Goal: Task Accomplishment & Management: Manage account settings

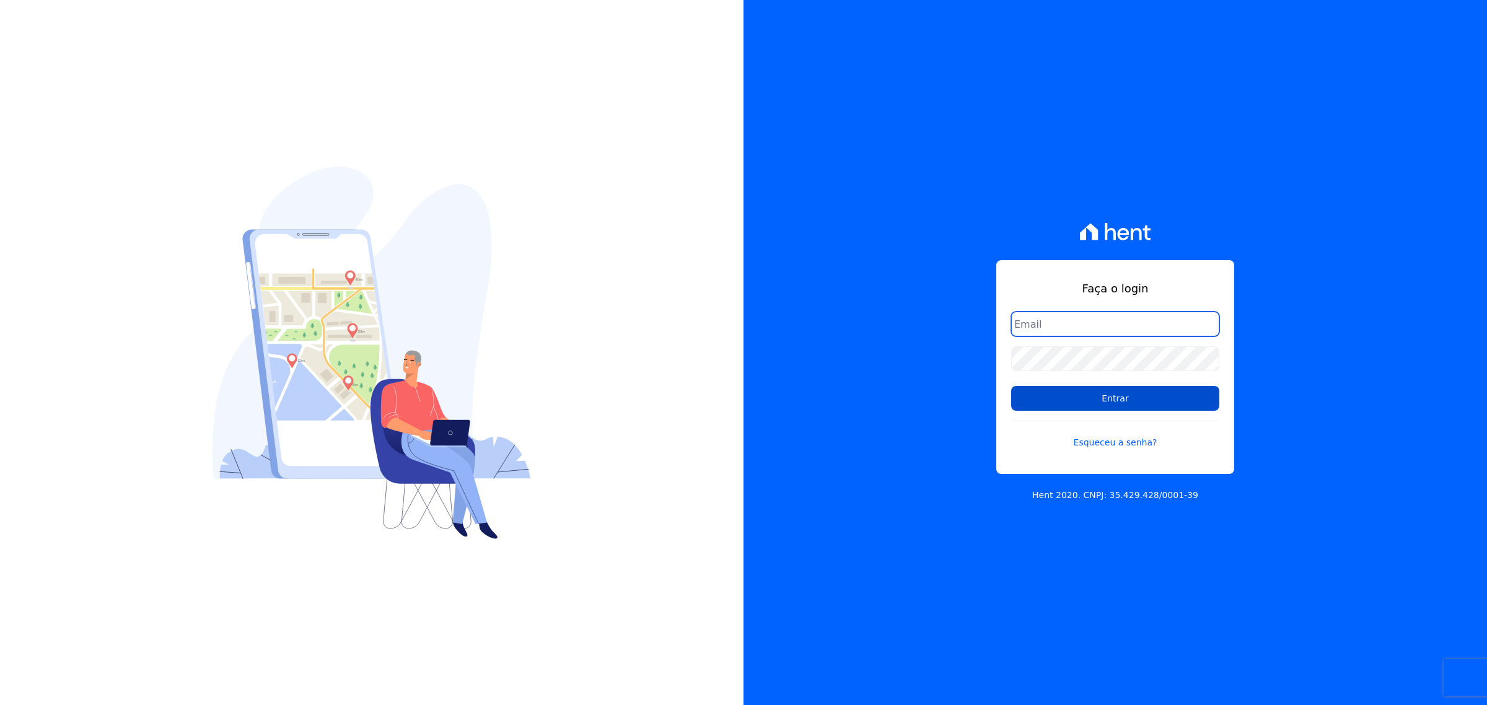
type input "[PERSON_NAME][EMAIL_ADDRESS][DOMAIN_NAME]"
click at [1067, 396] on input "Entrar" at bounding box center [1115, 398] width 208 height 25
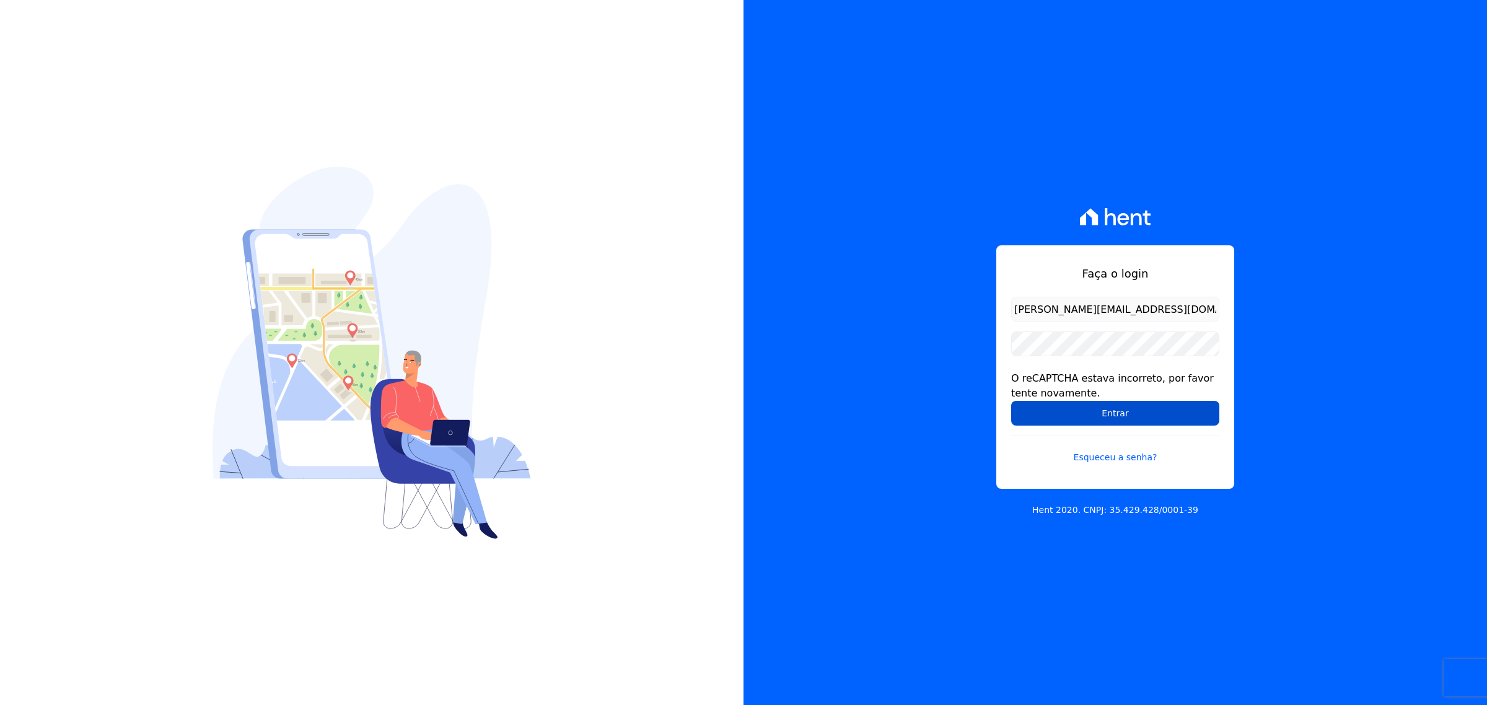
click at [1117, 420] on input "Entrar" at bounding box center [1115, 413] width 208 height 25
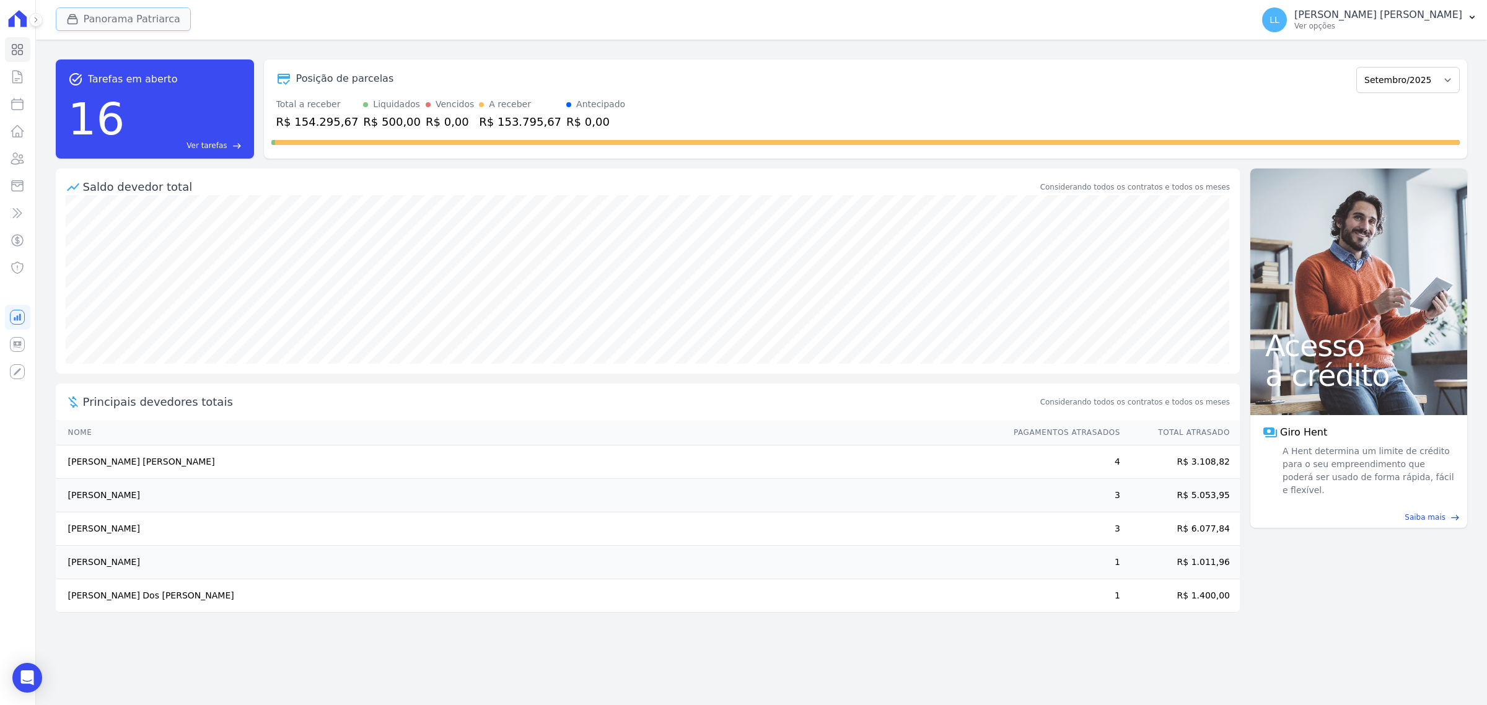
click at [147, 17] on button "Panorama Patriarca" at bounding box center [123, 19] width 135 height 24
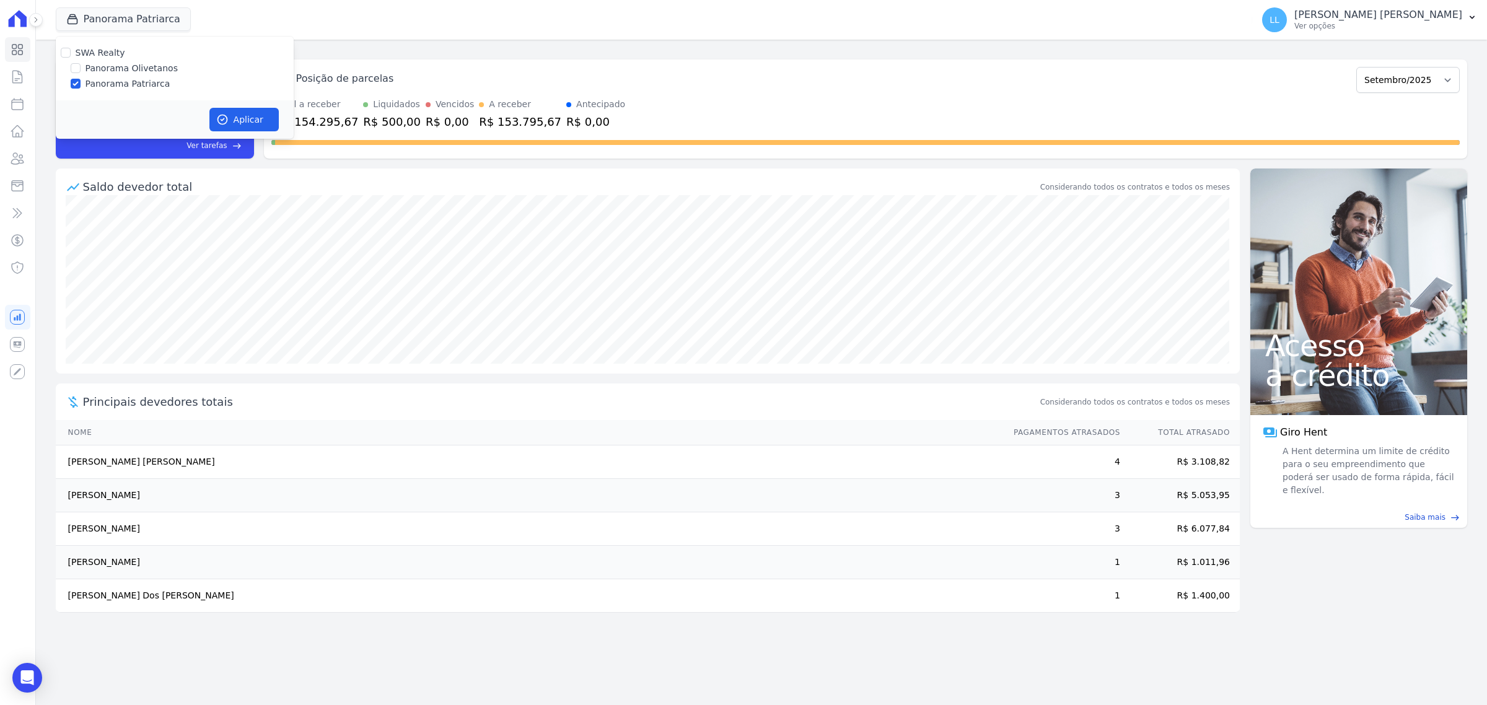
click at [131, 69] on label "Panorama Olivetanos" at bounding box center [131, 68] width 92 height 13
click at [81, 69] on input "Panorama Olivetanos" at bounding box center [76, 68] width 10 height 10
checkbox input "true"
click at [143, 79] on label "Panorama Patriarca" at bounding box center [127, 83] width 85 height 13
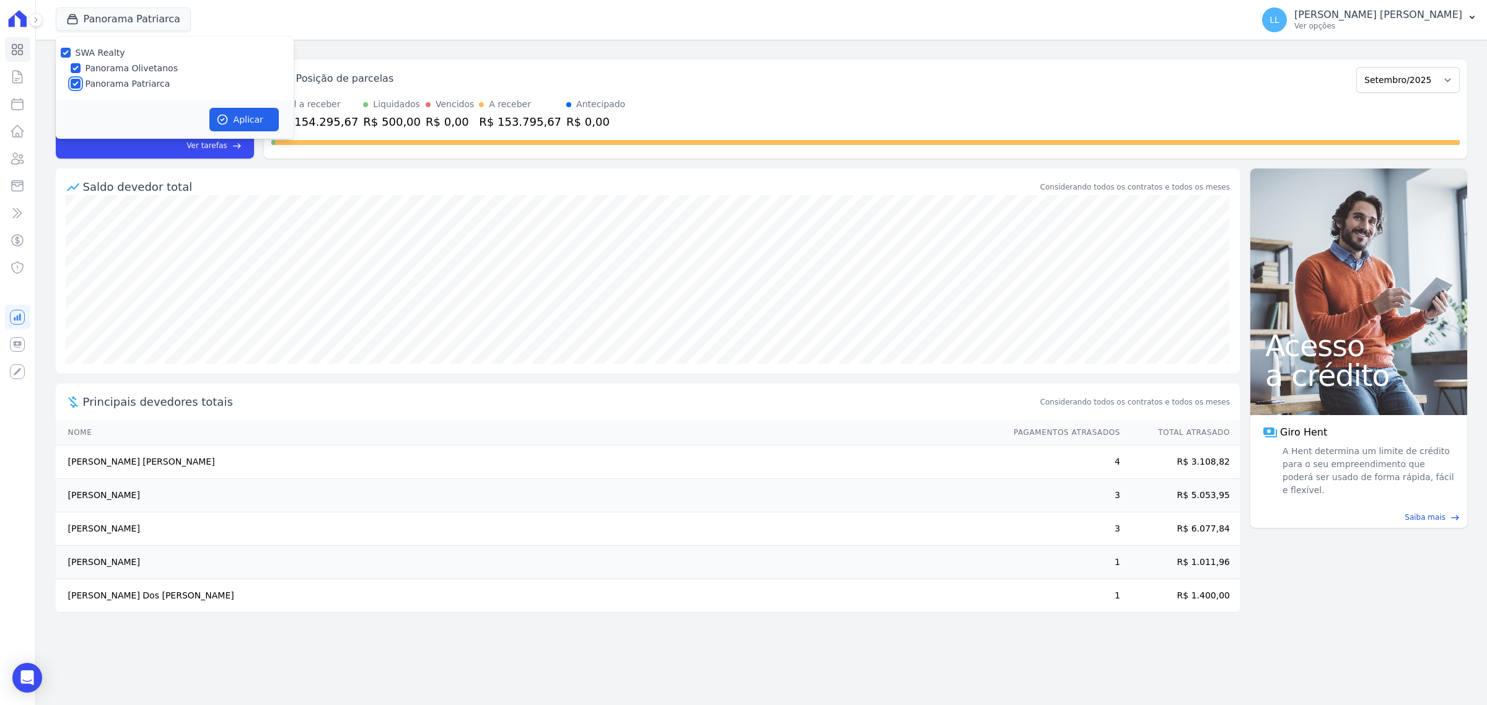
click at [81, 79] on input "Panorama Patriarca" at bounding box center [76, 84] width 10 height 10
checkbox input "false"
click at [231, 108] on button "Aplicar" at bounding box center [243, 120] width 69 height 24
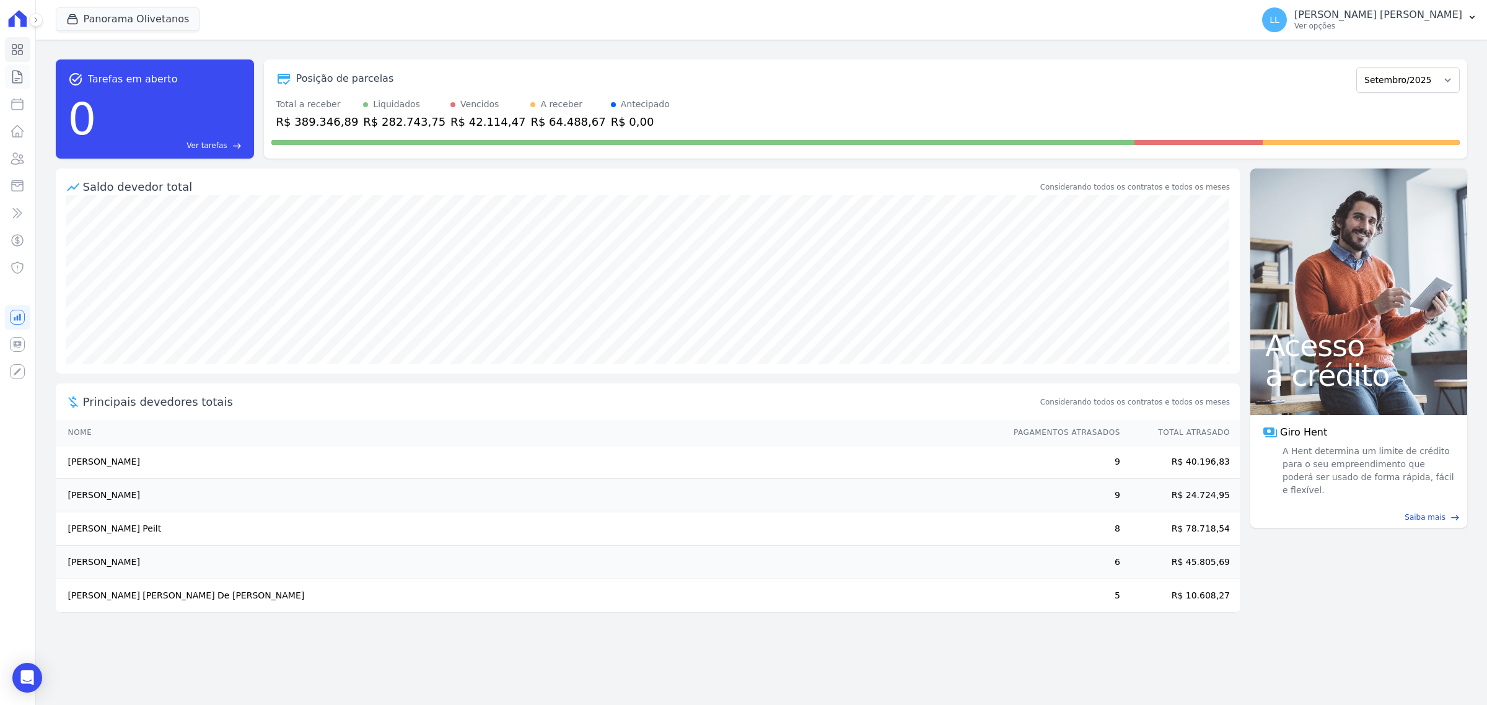
click at [15, 77] on icon at bounding box center [17, 76] width 15 height 15
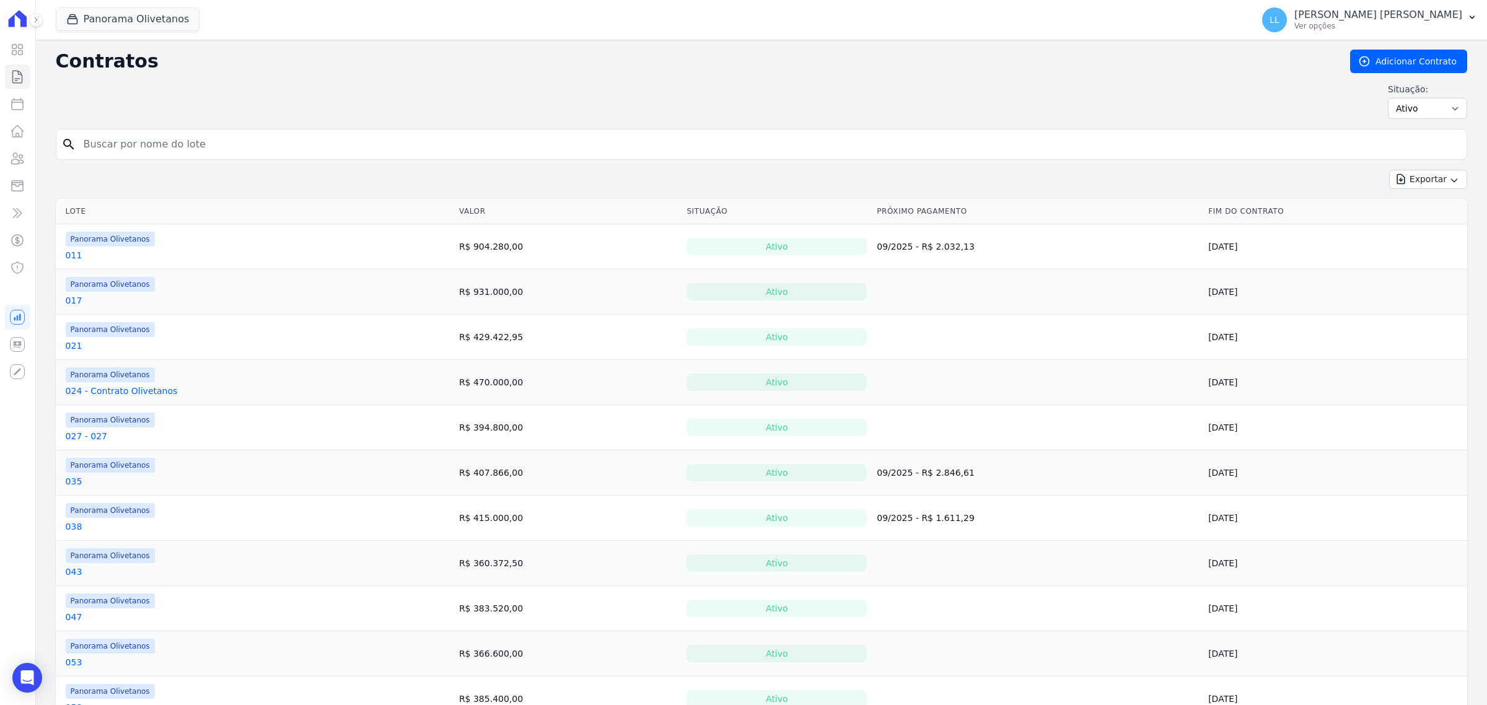
click at [226, 139] on input "search" at bounding box center [768, 144] width 1385 height 25
type input "063"
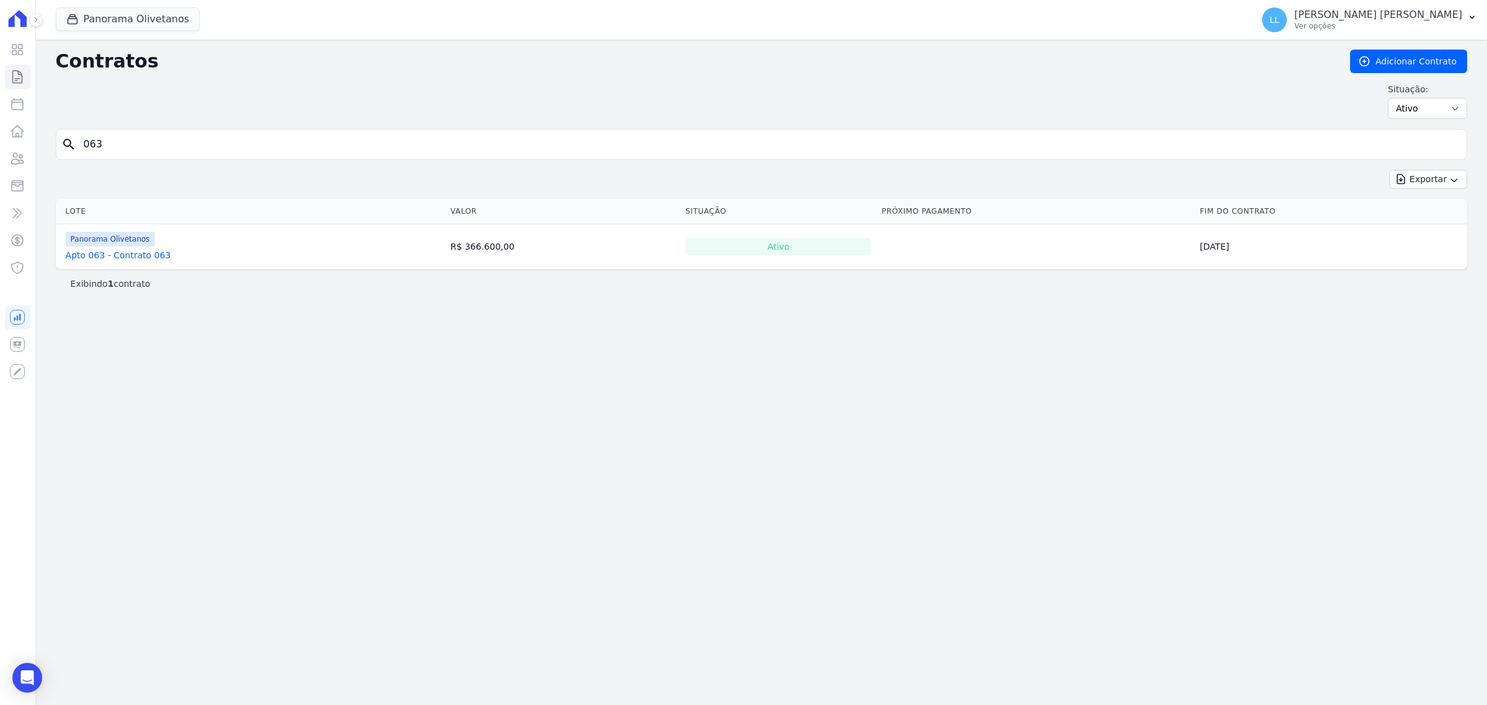
click at [149, 245] on div "Panorama Olivetanos" at bounding box center [120, 239] width 108 height 15
click at [138, 256] on link "Apto 063 - Contrato 063" at bounding box center [118, 255] width 105 height 12
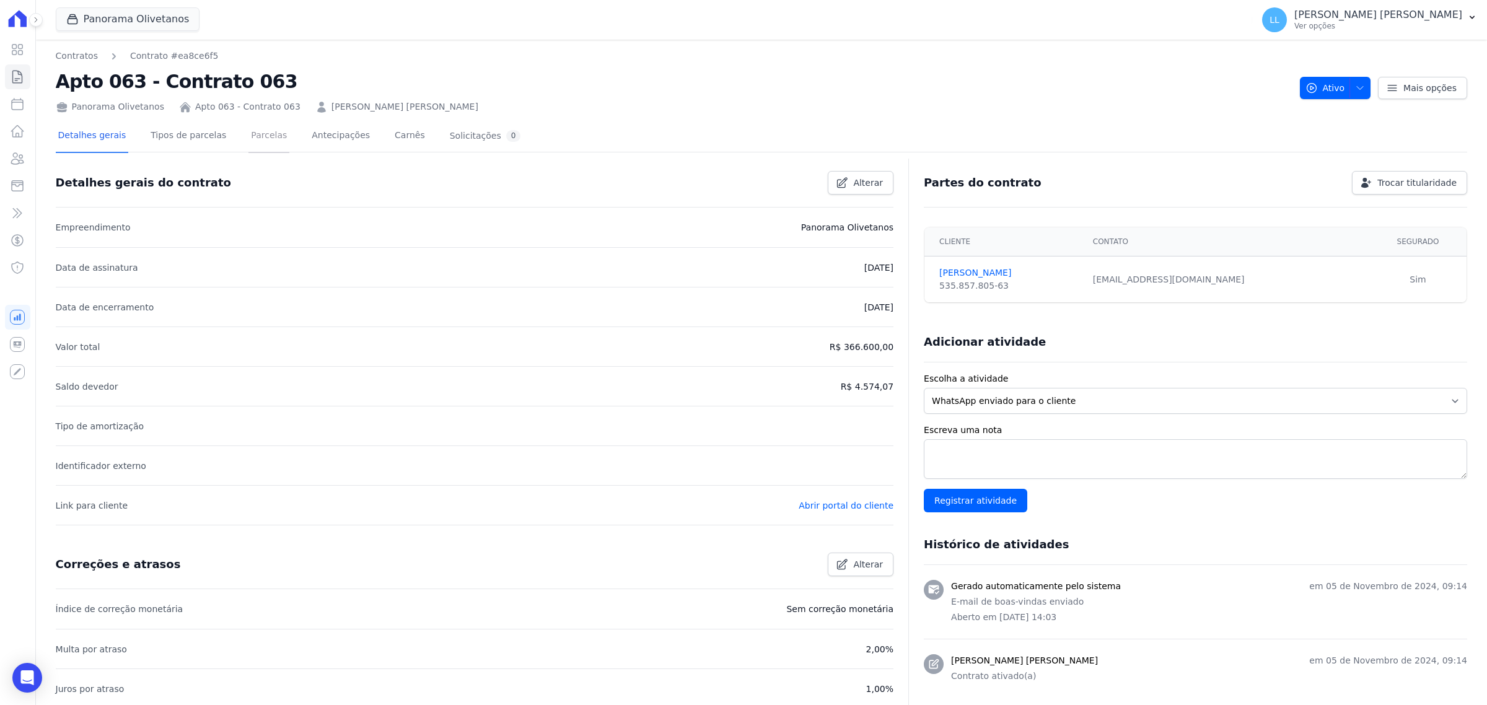
click at [248, 137] on link "Parcelas" at bounding box center [268, 136] width 41 height 33
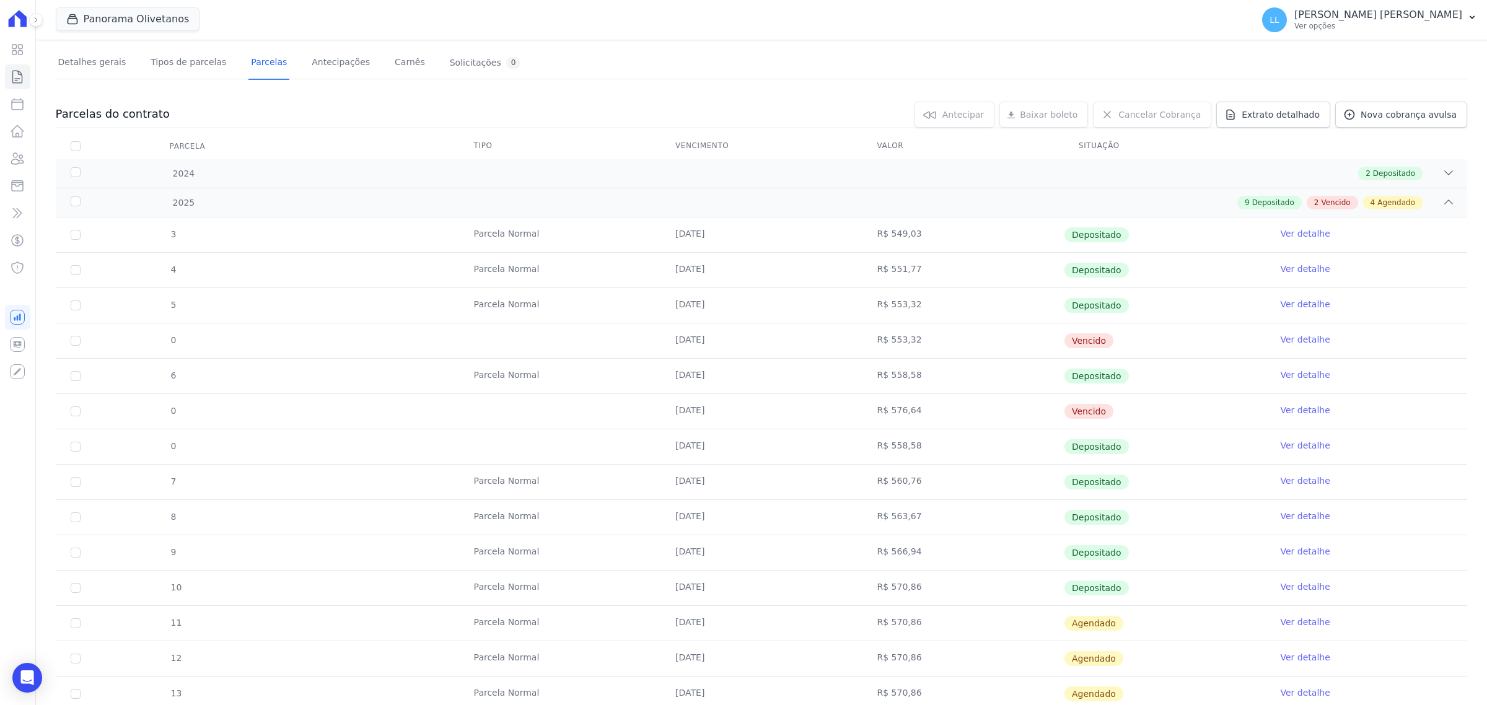
scroll to position [183, 0]
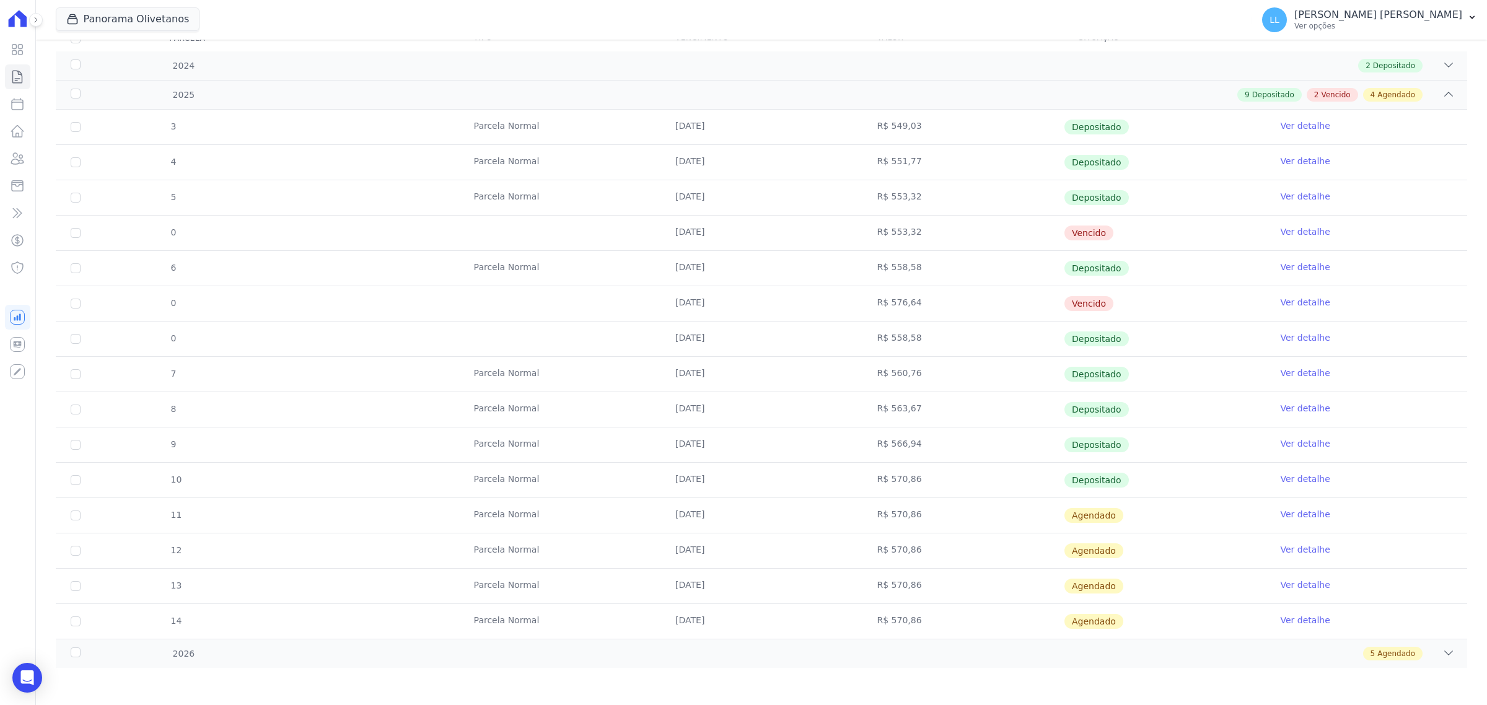
drag, startPoint x: 688, startPoint y: 511, endPoint x: 1073, endPoint y: 524, distance: 385.5
click at [1030, 523] on tr "11 Parcela Normal 05/09/2025 R$ 570,86 Agendado Ver detalhe" at bounding box center [761, 514] width 1411 height 35
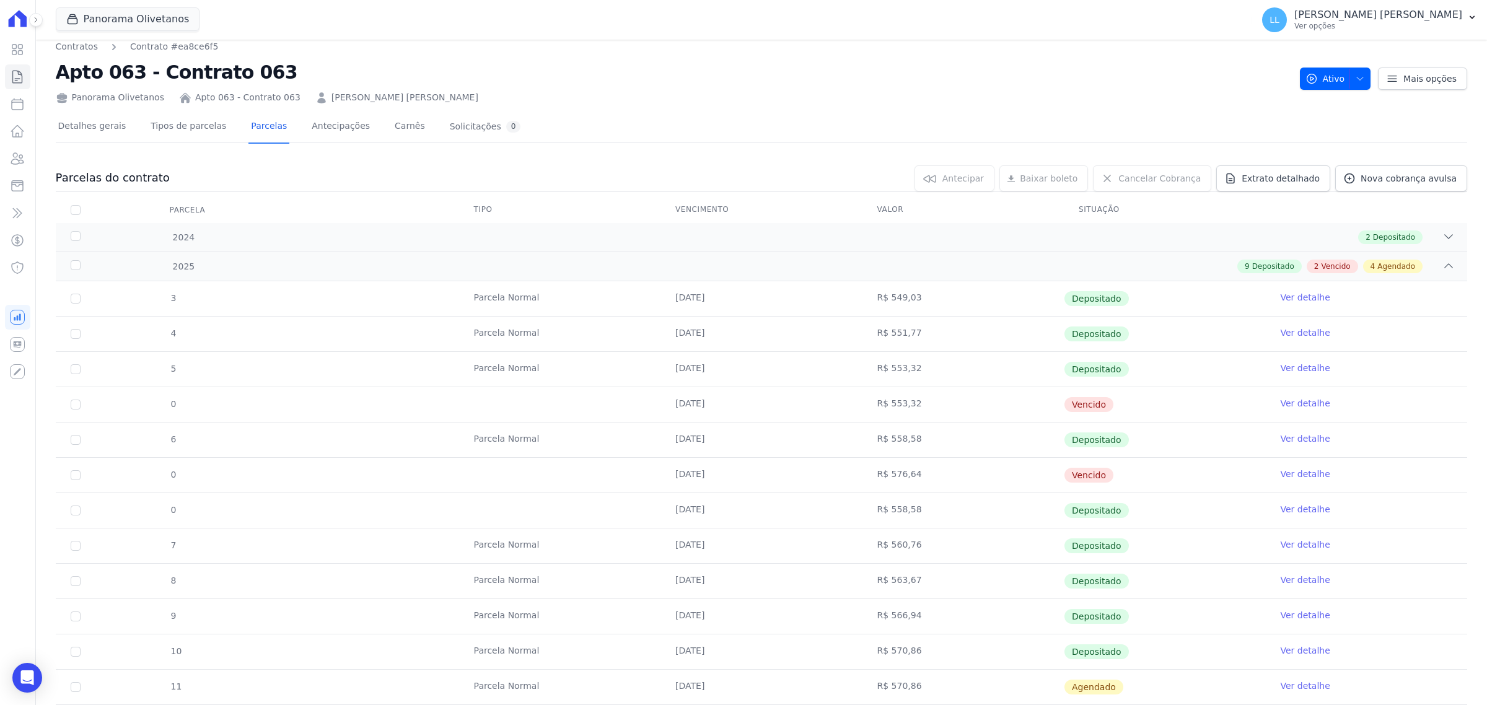
scroll to position [0, 0]
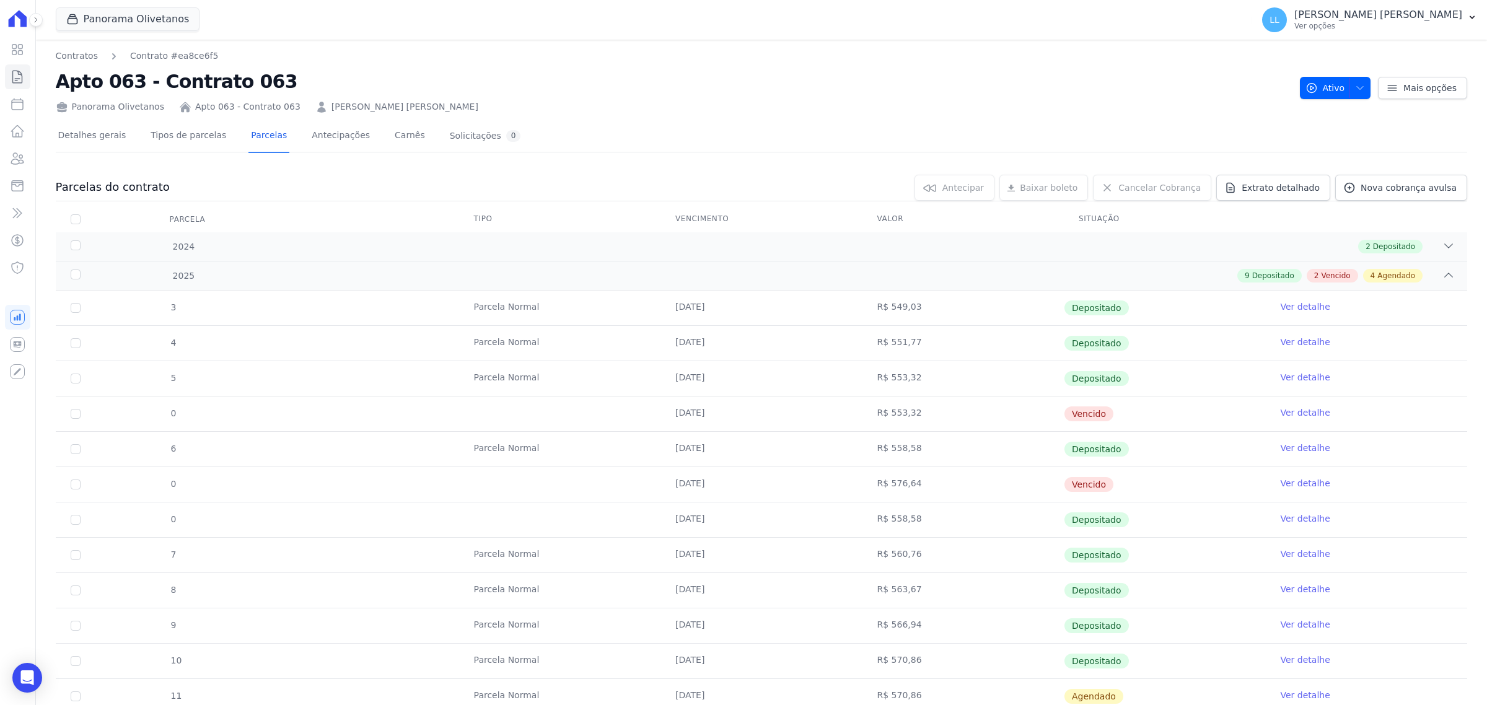
click at [1305, 413] on link "Ver detalhe" at bounding box center [1305, 412] width 50 height 12
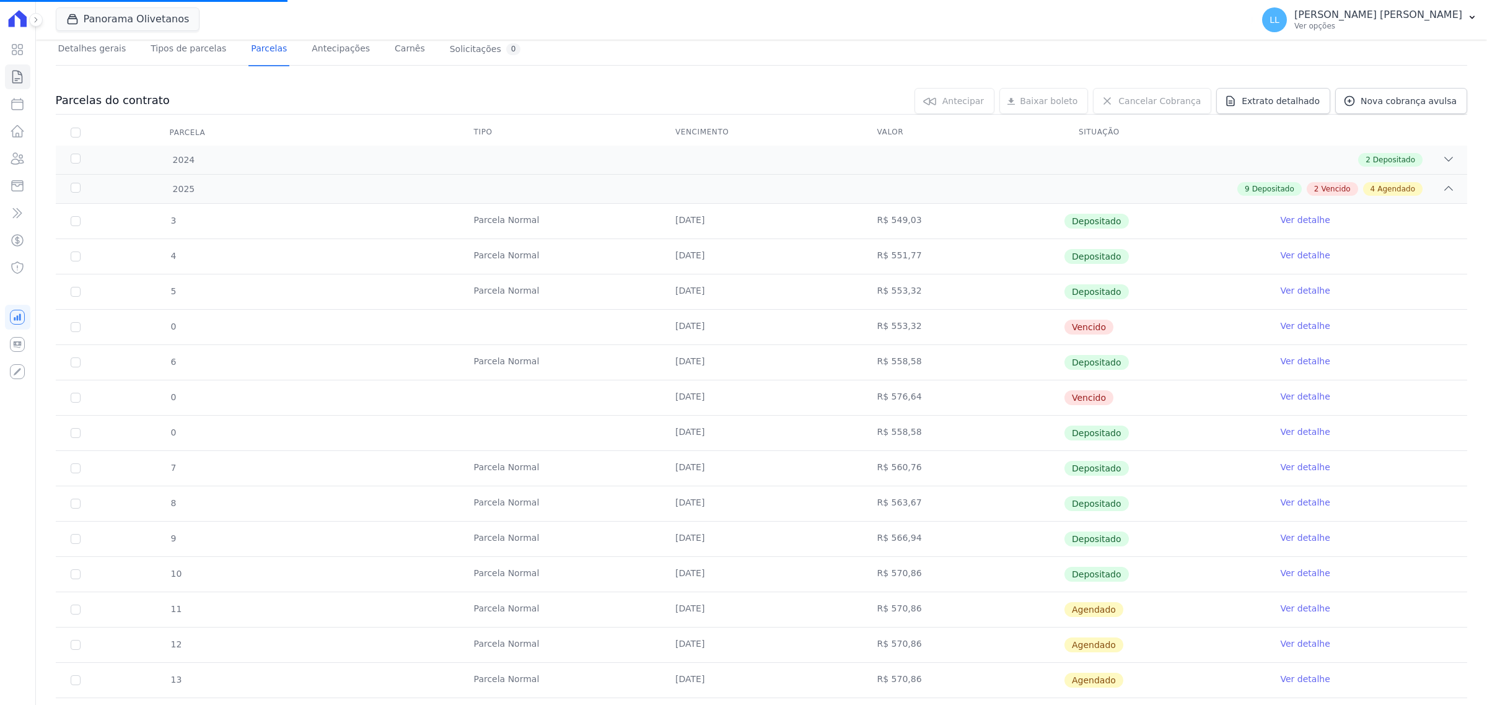
scroll to position [183, 0]
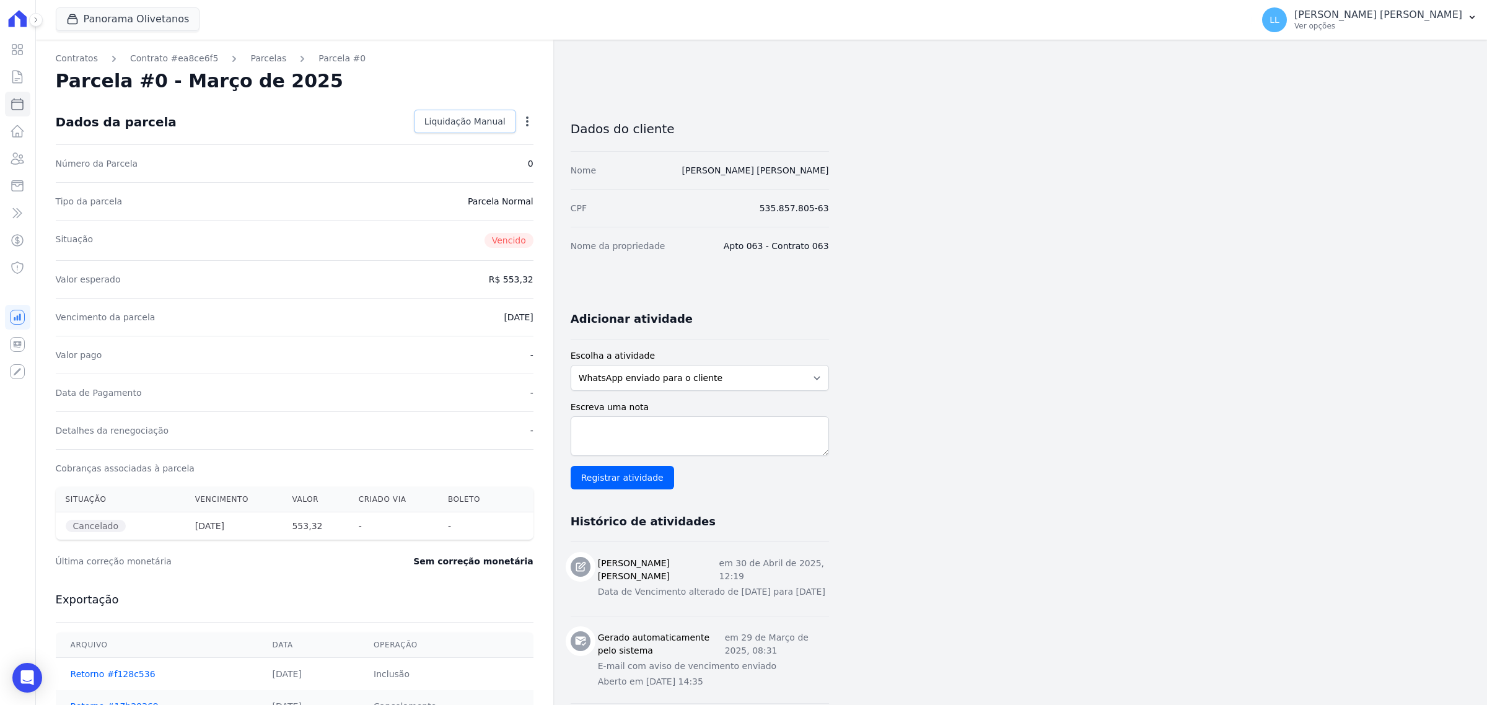
click at [499, 125] on span "Liquidação Manual" at bounding box center [464, 121] width 81 height 12
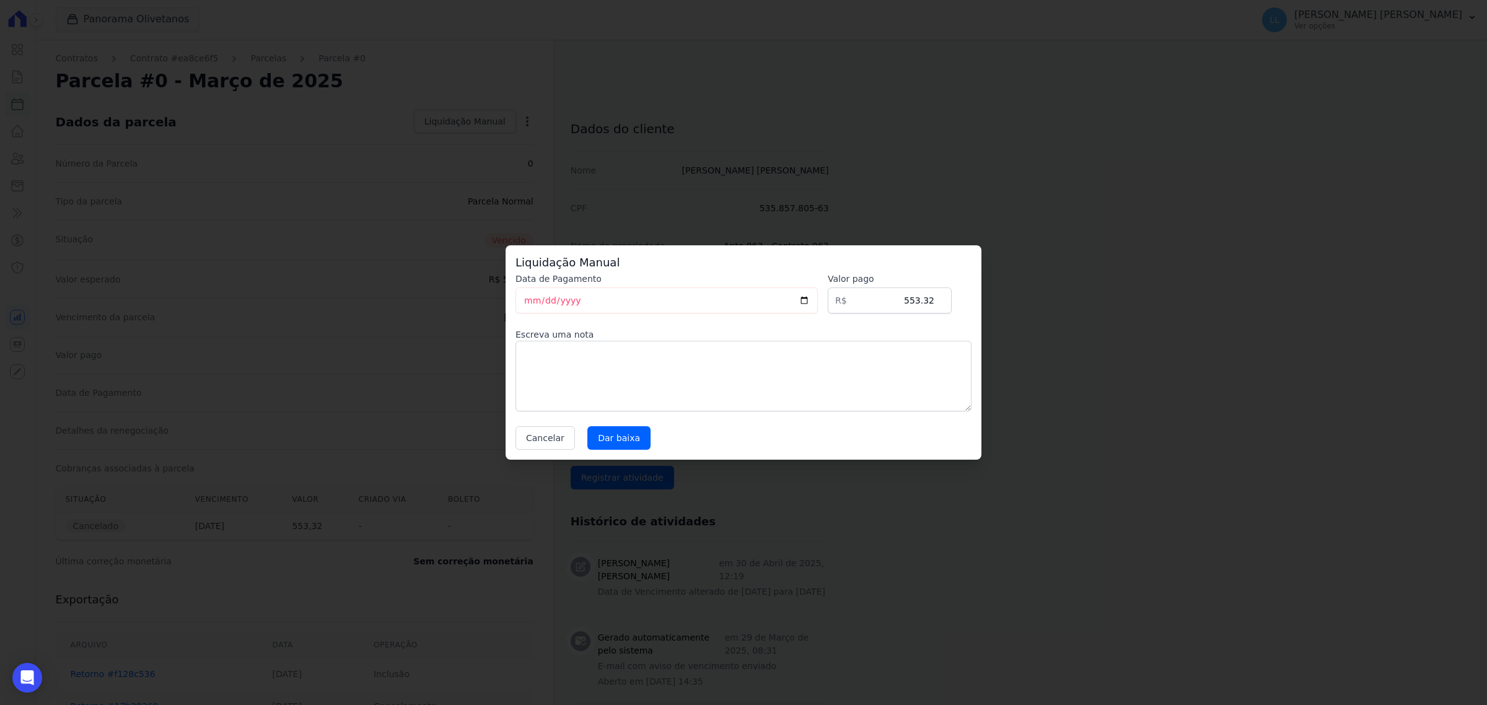
click at [540, 419] on div "Data de Pagamento 2025-09-23 Valor pago R$ 553.32 Escreva uma nota Cancelar Dar…" at bounding box center [743, 361] width 456 height 177
click at [564, 443] on button "Cancelar" at bounding box center [544, 438] width 59 height 24
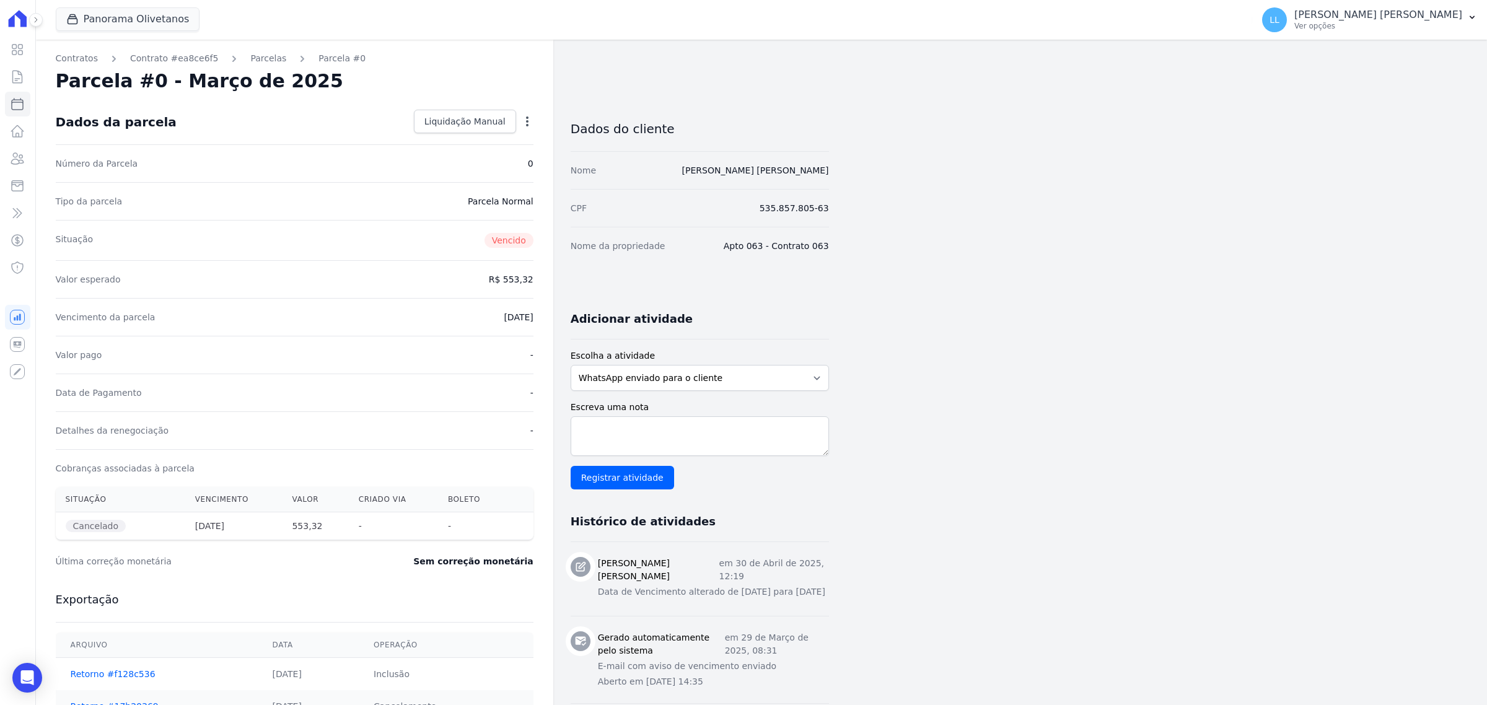
click at [268, 59] on ol "Contratos Contrato #ea8ce6f5 Parcelas Parcela #0" at bounding box center [211, 58] width 310 height 13
click at [250, 58] on link "Parcelas" at bounding box center [268, 58] width 36 height 13
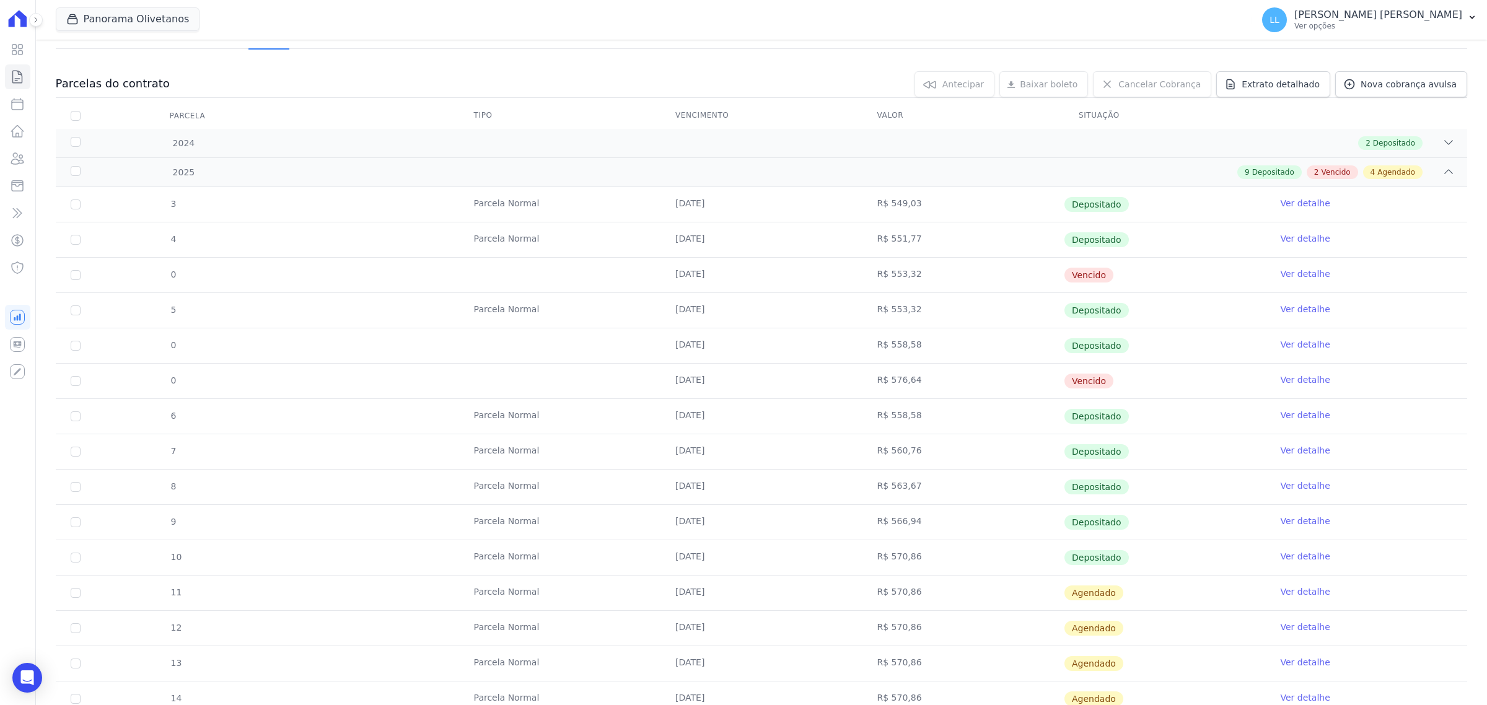
scroll to position [183, 0]
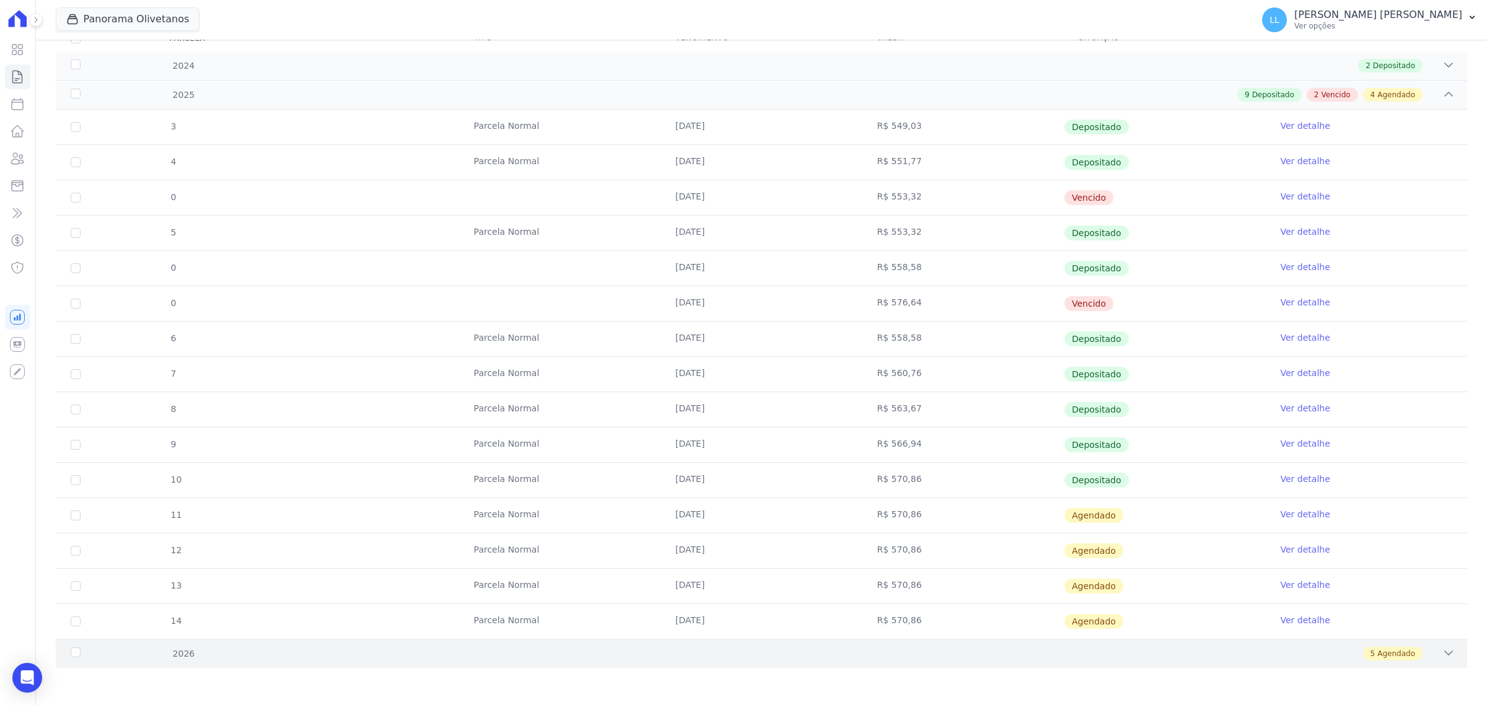
click at [1403, 659] on span "Agendado" at bounding box center [1396, 653] width 38 height 11
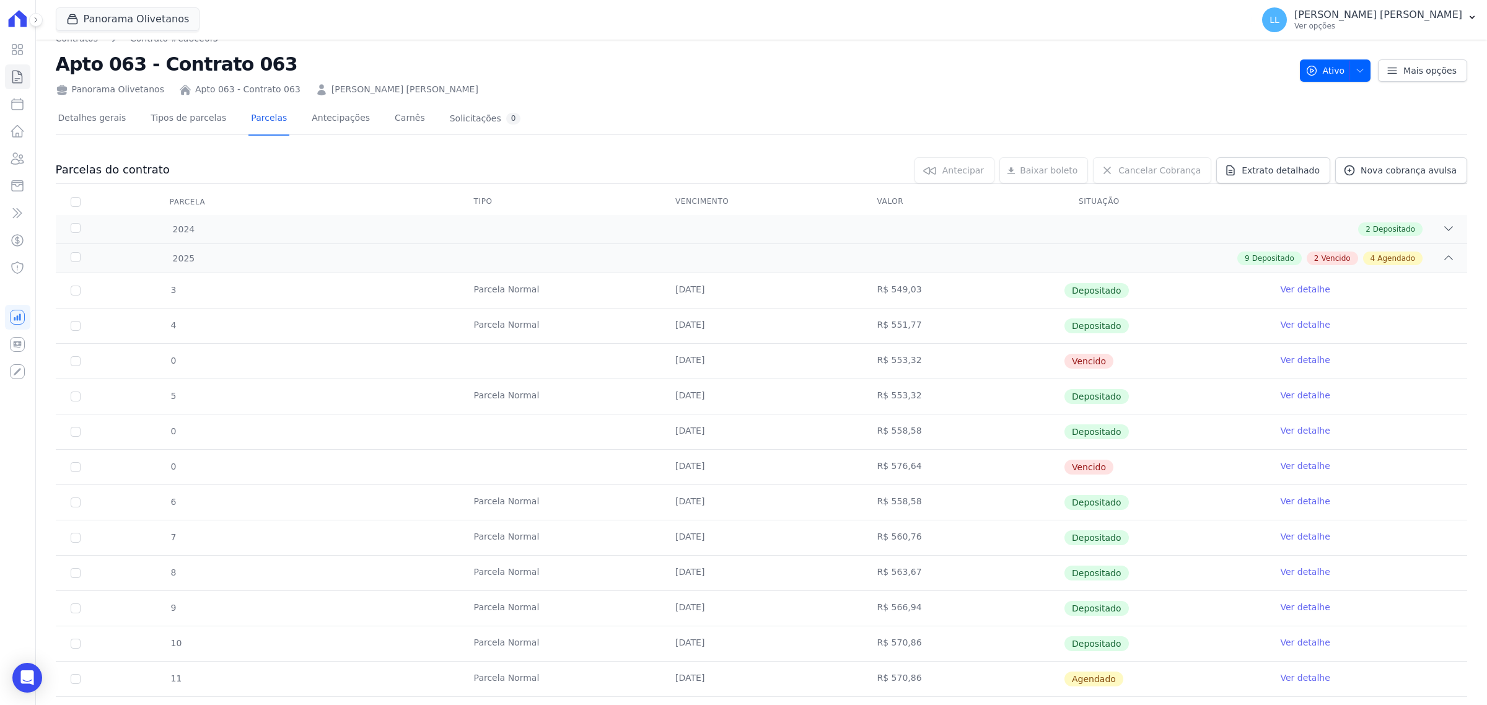
scroll to position [0, 0]
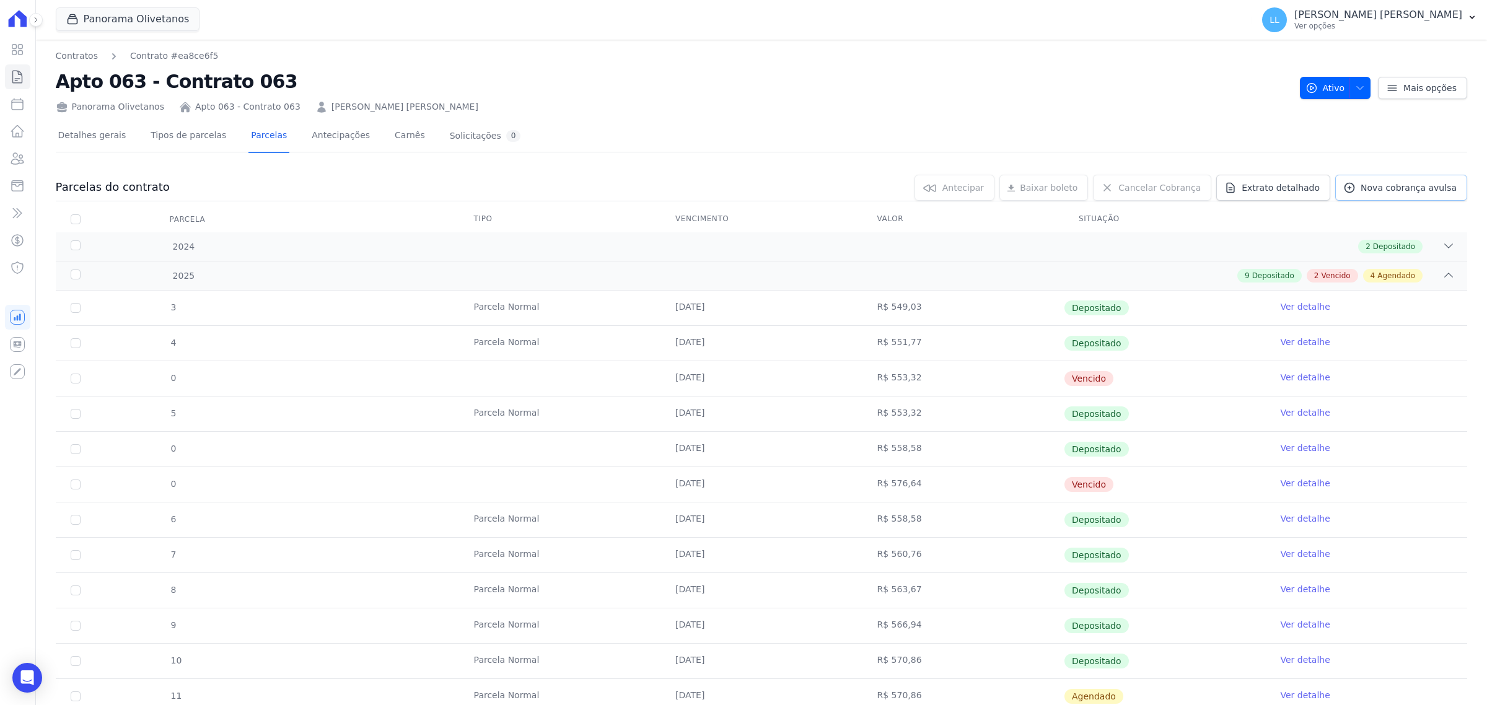
click at [1370, 186] on span "Nova cobrança avulsa" at bounding box center [1408, 188] width 96 height 12
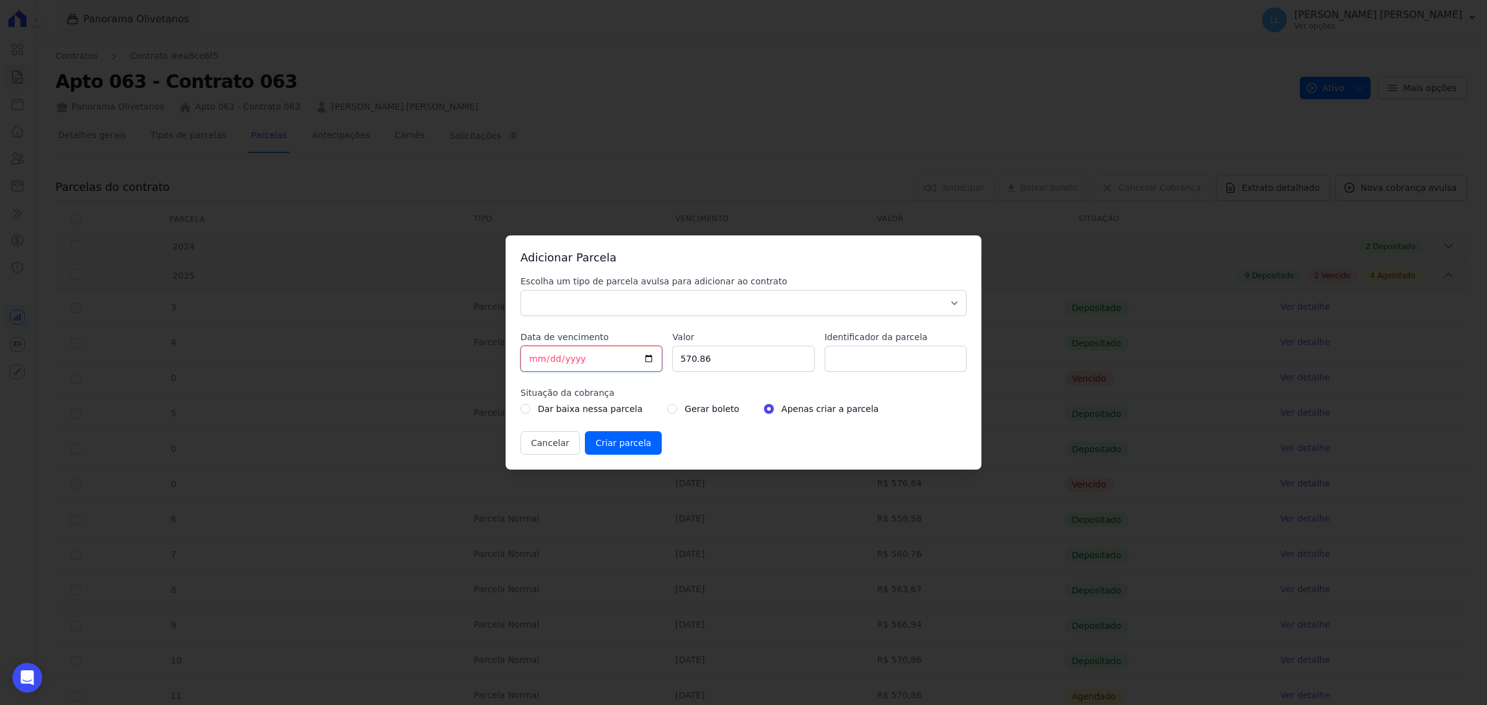
click at [651, 358] on input "2025-09-23" at bounding box center [591, 359] width 142 height 26
type input "2025-10-01"
drag, startPoint x: 726, startPoint y: 360, endPoint x: 571, endPoint y: 360, distance: 154.9
click at [572, 360] on div "Escolha um tipo de parcela avulsa para adicionar ao contrato Parcela Normal Sin…" at bounding box center [743, 365] width 446 height 180
type input "576.05"
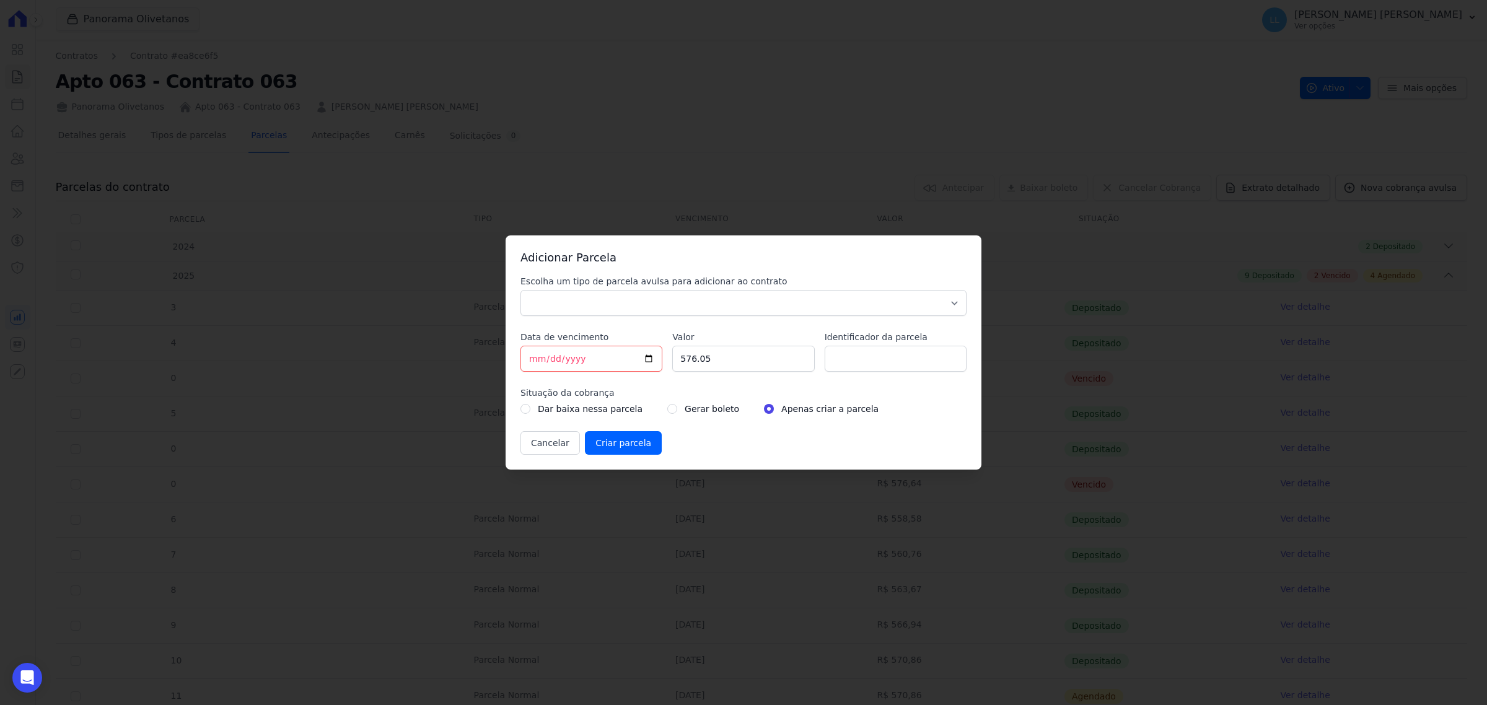
click at [702, 411] on label "Gerar boleto" at bounding box center [712, 408] width 55 height 15
click at [667, 404] on input "radio" at bounding box center [672, 409] width 10 height 10
radio input "true"
click at [633, 441] on input "Criar parcela" at bounding box center [623, 443] width 77 height 24
click at [716, 287] on div "Escolha um tipo de parcela avulsa para adicionar ao contrato Parcela Normal Sin…" at bounding box center [743, 295] width 446 height 41
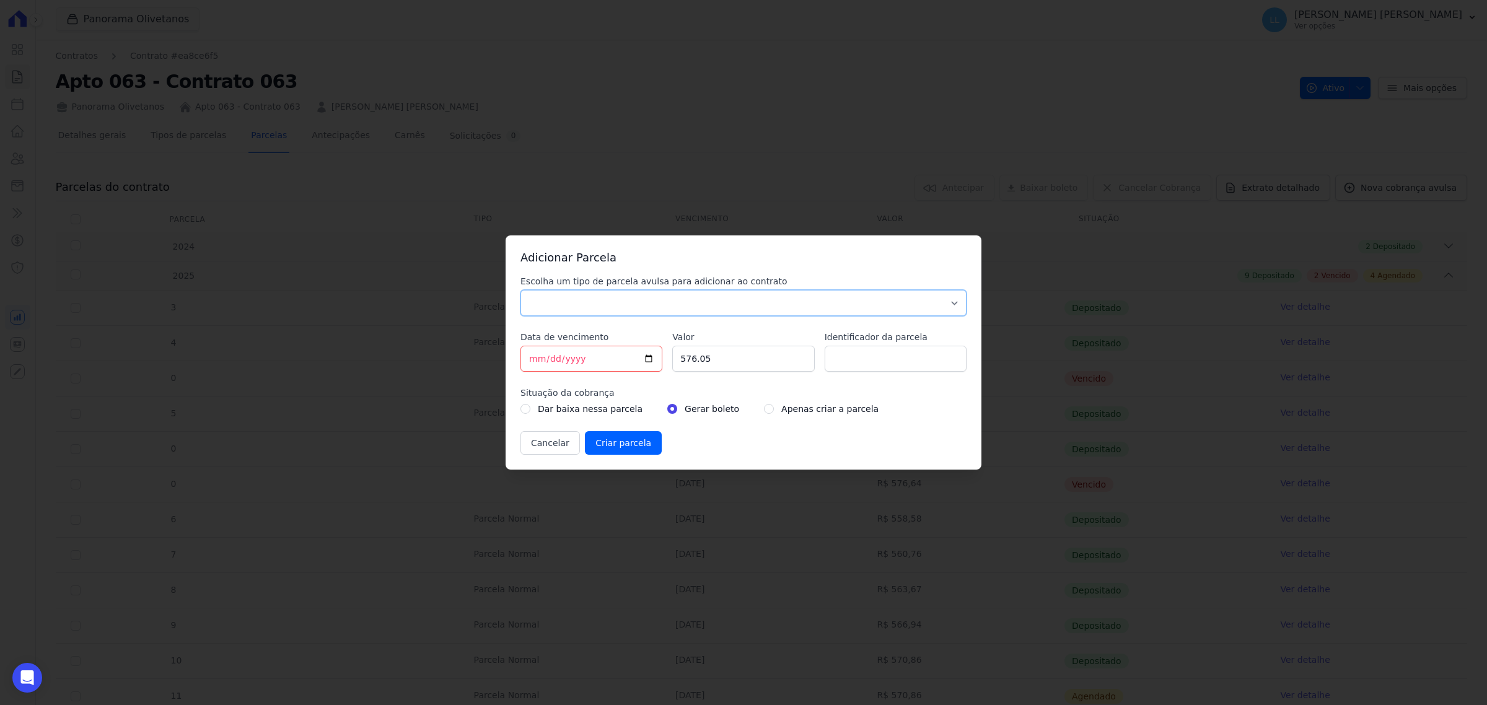
drag, startPoint x: 713, startPoint y: 295, endPoint x: 676, endPoint y: 295, distance: 37.2
click at [711, 295] on select "Parcela Normal Sinal Caução Intercalada Chaves Pré Chaves Pós Chaves Taxas Quit…" at bounding box center [743, 303] width 446 height 26
select select "standard"
click at [520, 290] on select "Parcela Normal Sinal Caução Intercalada Chaves Pré Chaves Pós Chaves Taxas Quit…" at bounding box center [743, 303] width 446 height 26
click at [613, 444] on input "Criar parcela" at bounding box center [623, 443] width 77 height 24
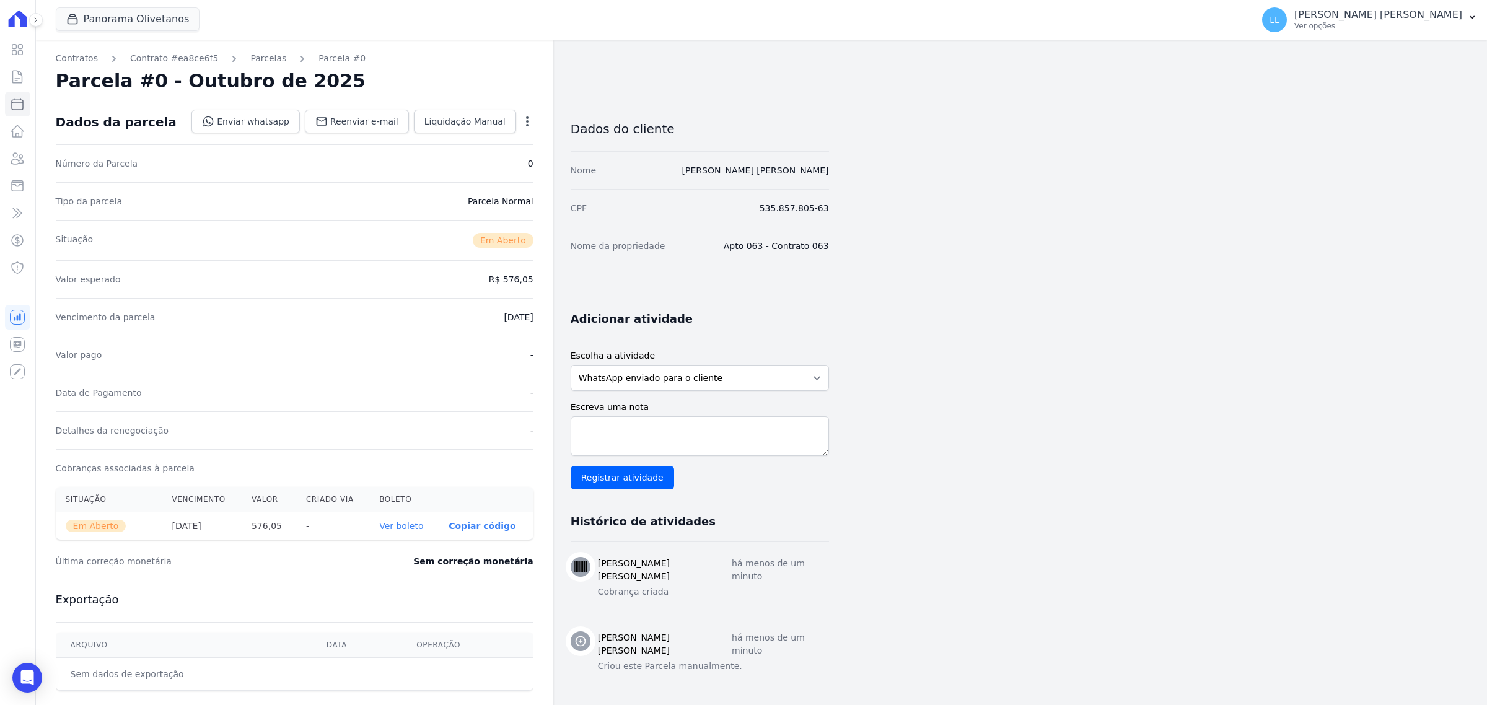
click at [386, 527] on link "Ver boleto" at bounding box center [401, 526] width 44 height 10
